Goal: Information Seeking & Learning: Compare options

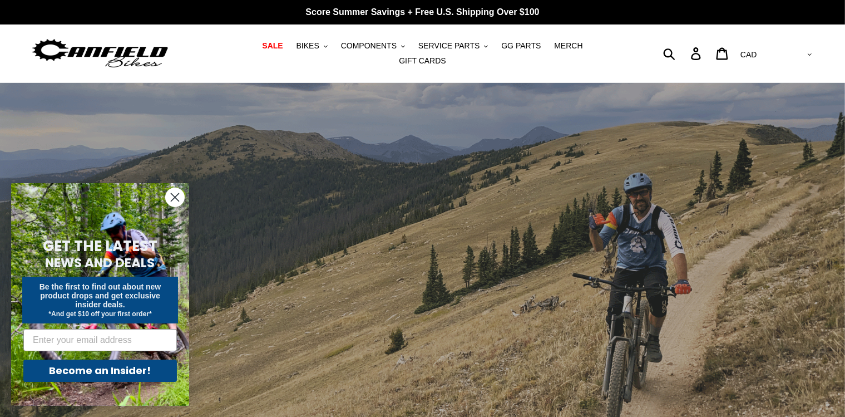
click at [736, 45] on select "AED AFN ALL AMD ANG AUD AWG AZN BAM BBD BDT BGN BIF BND BOB BSD BWP BZD CAD CDF…" at bounding box center [775, 55] width 78 height 21
click at [810, 50] on select "AED AFN ALL AMD ANG AUD AWG AZN BAM BBD BDT BGN BIF BND BOB BSD BWP BZD CAD CDF…" at bounding box center [775, 55] width 78 height 21
click at [297, 51] on span "BIKES" at bounding box center [308, 45] width 23 height 9
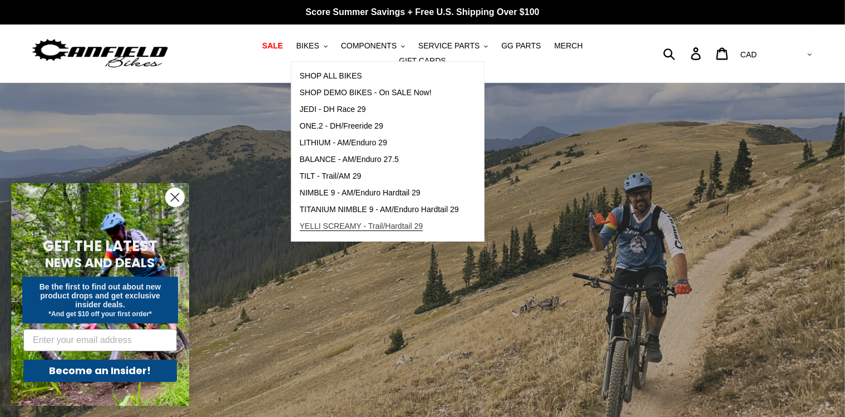
click at [393, 231] on span "YELLI SCREAMY - Trail/Hardtail 29" at bounding box center [362, 225] width 124 height 9
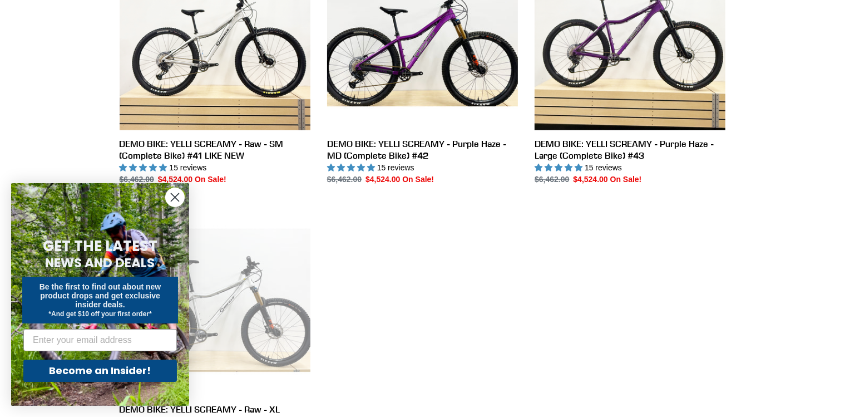
scroll to position [705, 0]
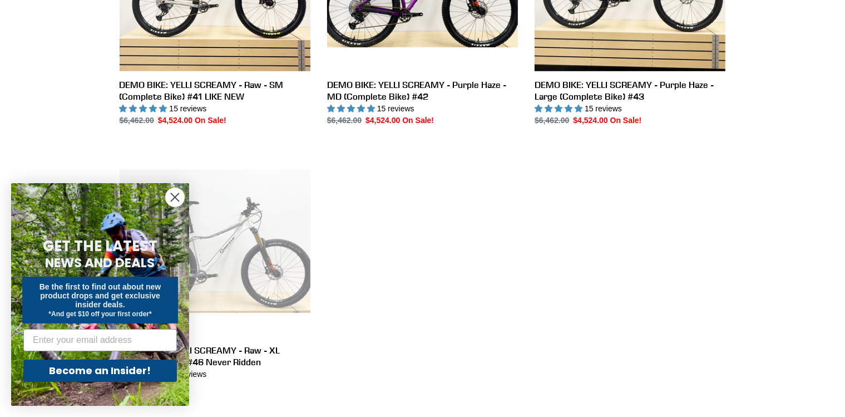
click at [175, 197] on icon "Close dialog" at bounding box center [175, 198] width 8 height 8
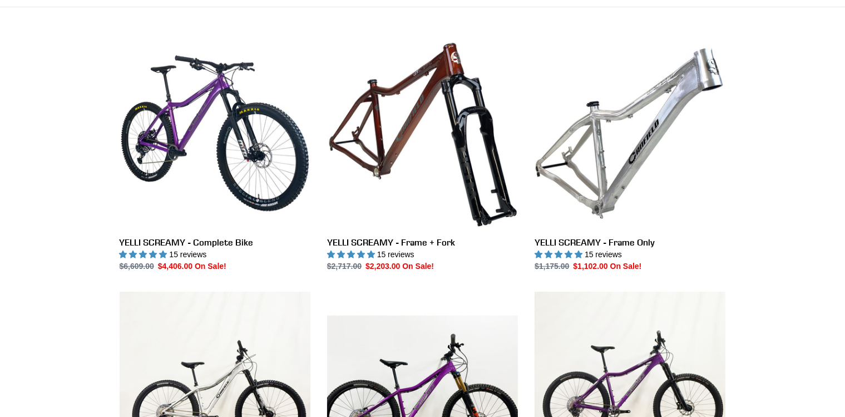
scroll to position [235, 0]
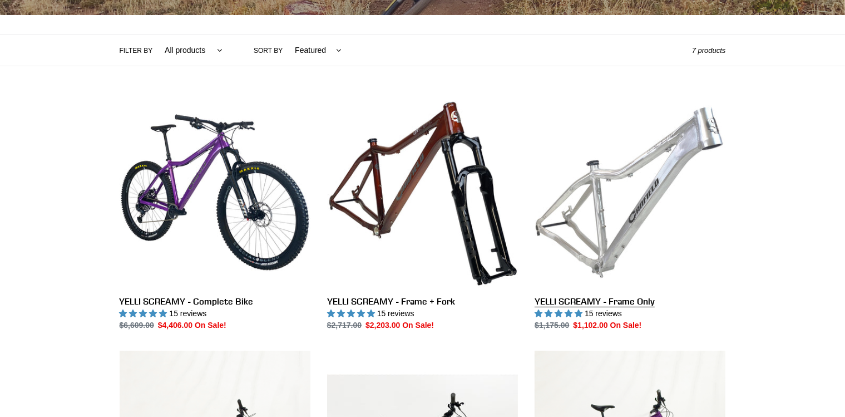
click at [647, 188] on link "YELLI SCREAMY - Frame Only" at bounding box center [630, 214] width 191 height 234
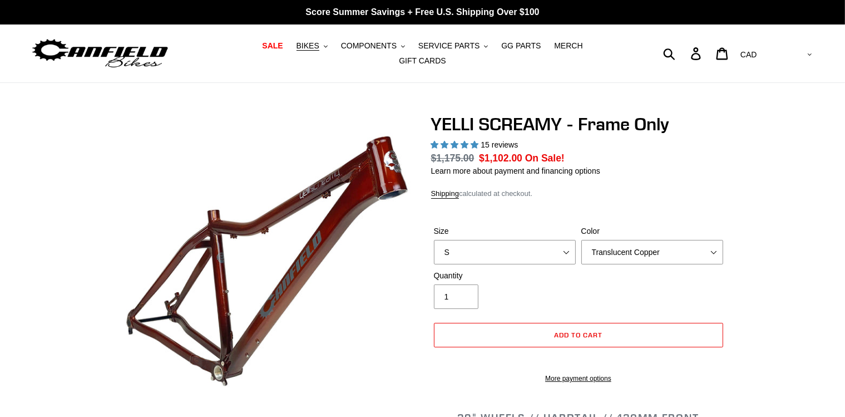
select select "highest-rating"
click at [297, 48] on span "BIKES" at bounding box center [308, 45] width 23 height 9
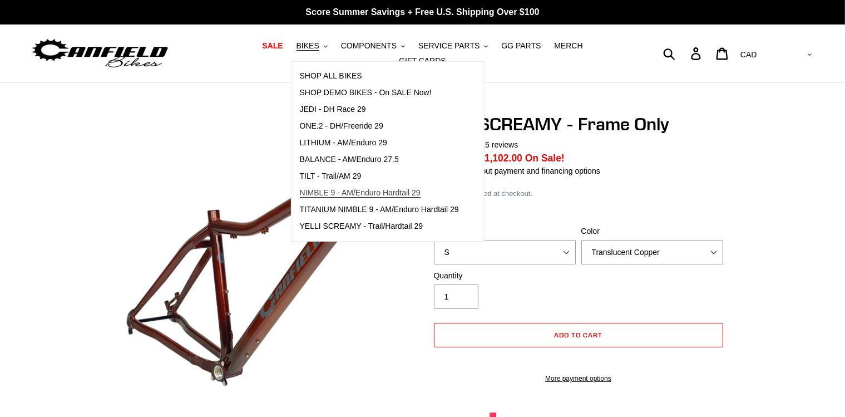
click at [391, 198] on span "NIMBLE 9 - AM/Enduro Hardtail 29" at bounding box center [360, 192] width 121 height 9
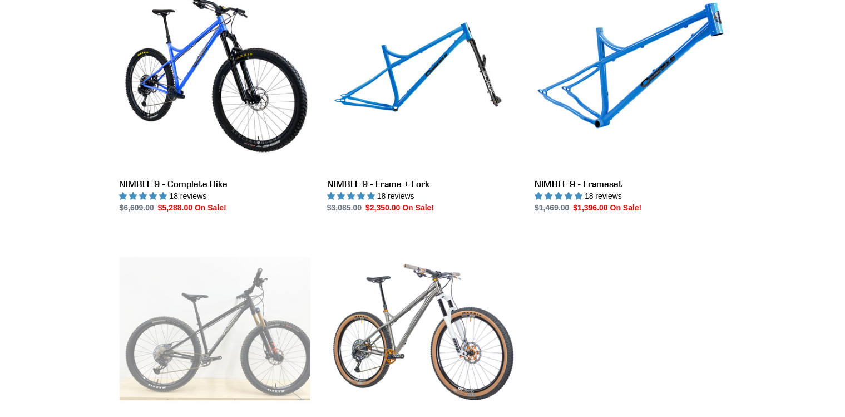
scroll to position [294, 0]
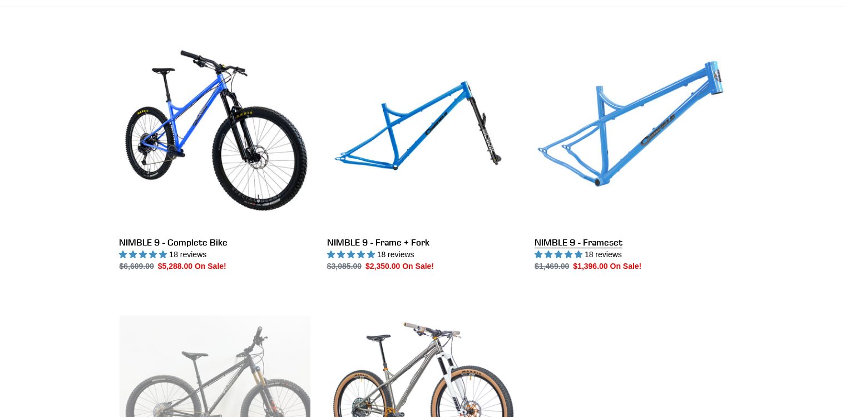
click at [618, 141] on link "NIMBLE 9 - Frameset" at bounding box center [630, 155] width 191 height 234
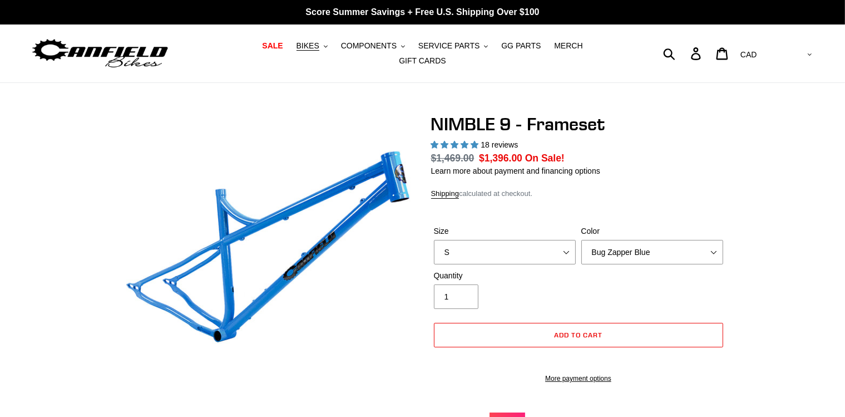
select select "highest-rating"
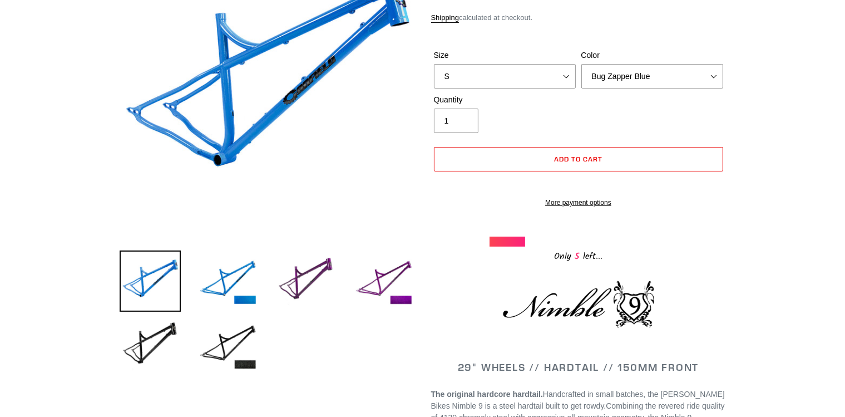
scroll to position [235, 0]
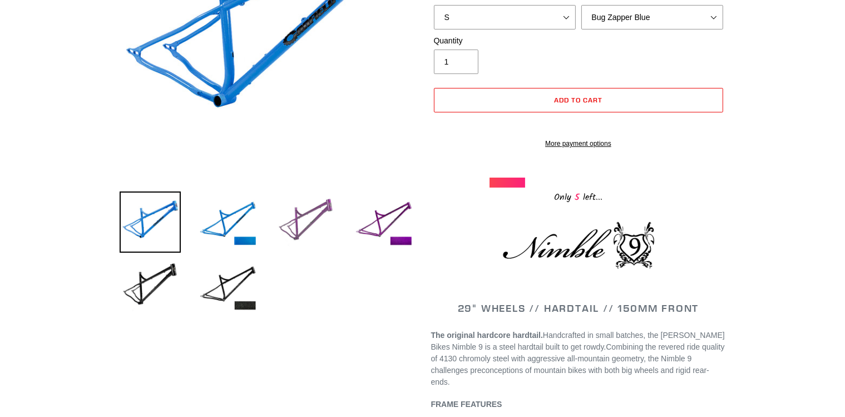
click at [309, 204] on img at bounding box center [305, 221] width 61 height 61
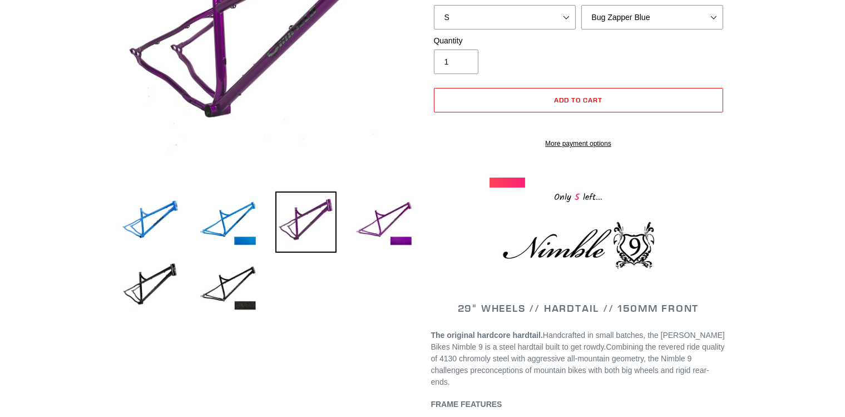
scroll to position [117, 0]
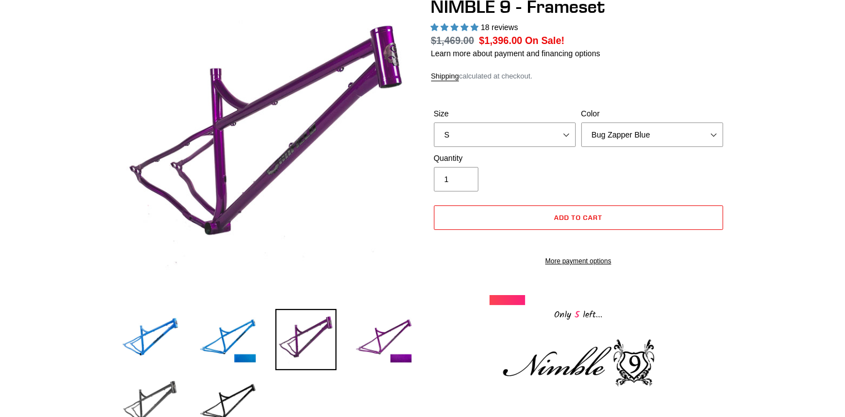
click at [147, 391] on img at bounding box center [150, 403] width 61 height 61
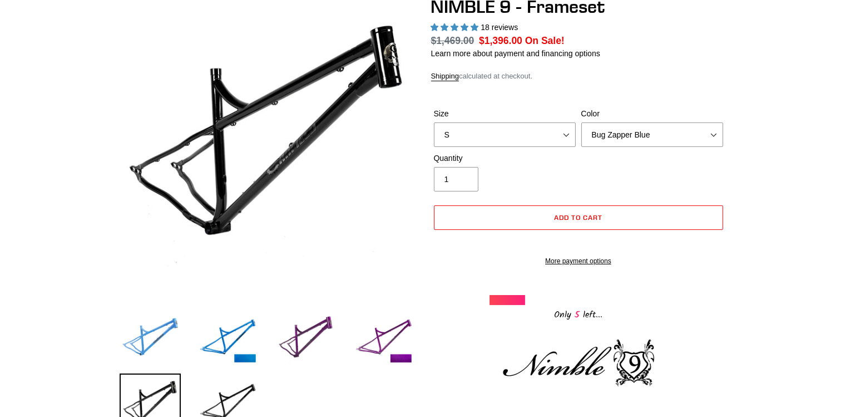
click at [159, 330] on img at bounding box center [150, 339] width 61 height 61
